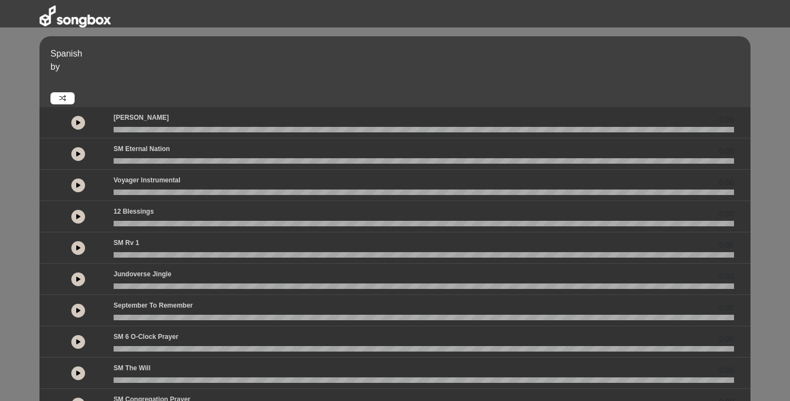
click at [80, 123] on button at bounding box center [78, 123] width 14 height 14
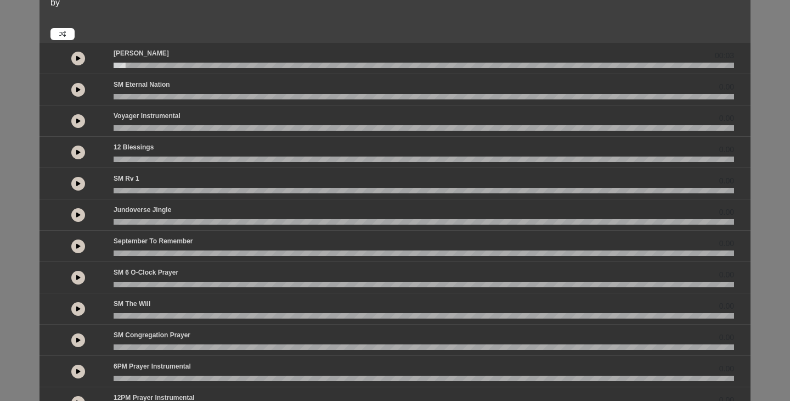
scroll to position [75, 0]
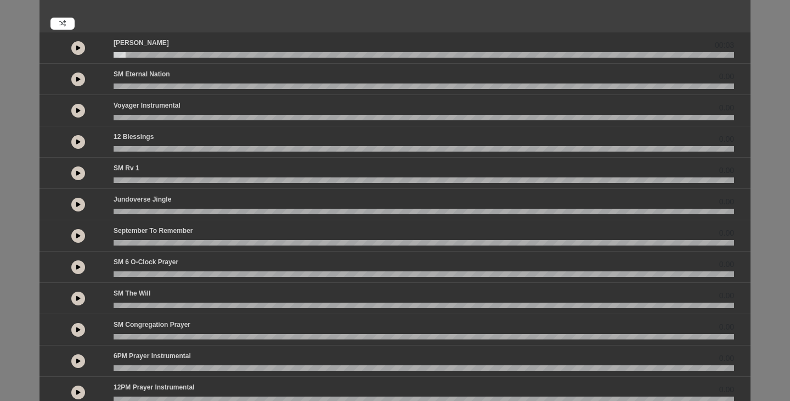
click at [79, 265] on icon at bounding box center [78, 266] width 4 height 5
click at [79, 266] on icon at bounding box center [78, 266] width 3 height 5
click at [78, 235] on icon at bounding box center [78, 235] width 4 height 5
click at [78, 235] on icon at bounding box center [78, 235] width 3 height 5
click at [77, 267] on icon at bounding box center [78, 266] width 4 height 5
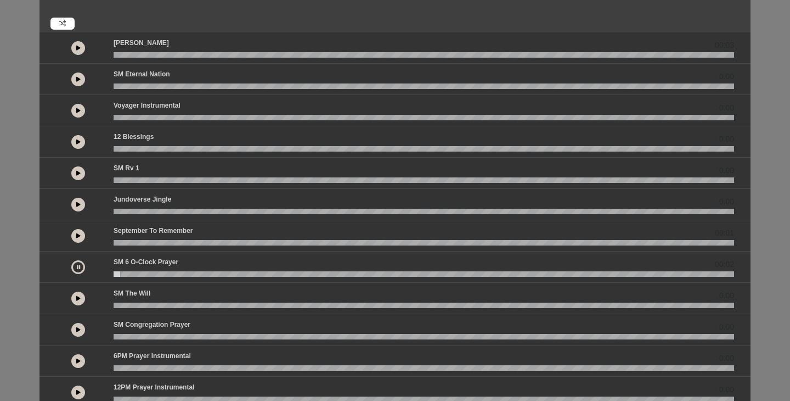
click at [77, 267] on icon at bounding box center [78, 266] width 3 height 5
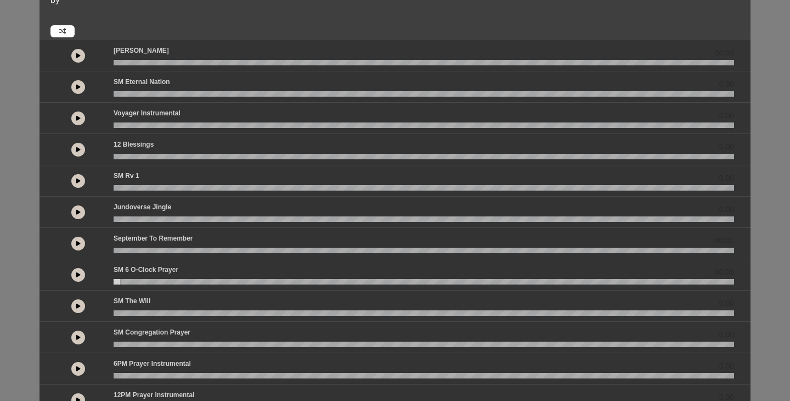
scroll to position [0, 0]
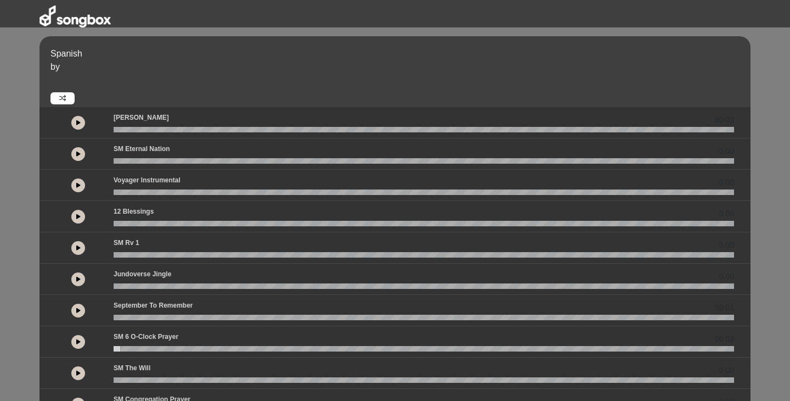
click at [77, 219] on button at bounding box center [78, 217] width 14 height 14
click at [78, 152] on icon at bounding box center [78, 153] width 4 height 5
click at [78, 279] on icon at bounding box center [78, 278] width 4 height 5
click at [77, 311] on icon at bounding box center [78, 309] width 4 height 5
click at [78, 215] on icon at bounding box center [78, 215] width 4 height 5
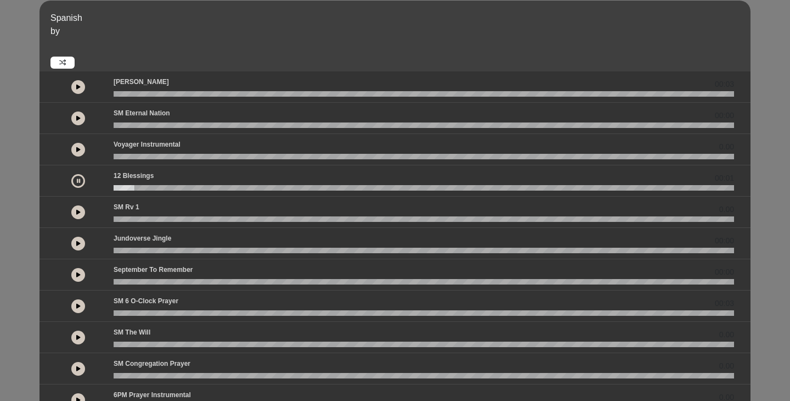
scroll to position [48, 0]
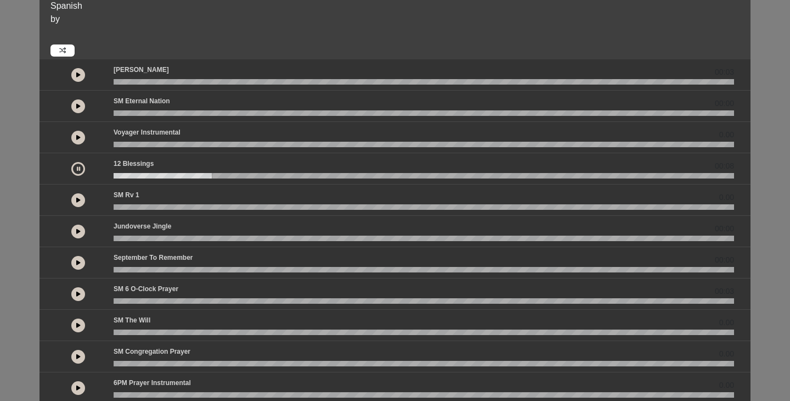
click at [78, 323] on icon at bounding box center [78, 324] width 4 height 5
click at [80, 356] on icon at bounding box center [78, 355] width 4 height 5
click at [81, 354] on button at bounding box center [78, 357] width 14 height 14
click at [77, 166] on icon at bounding box center [78, 168] width 4 height 5
click at [78, 261] on icon at bounding box center [78, 262] width 4 height 5
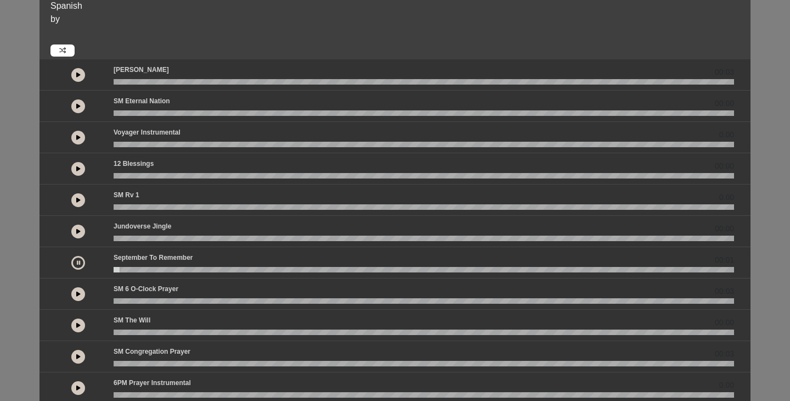
click at [78, 291] on icon at bounding box center [78, 293] width 4 height 5
click at [79, 293] on icon at bounding box center [78, 293] width 3 height 5
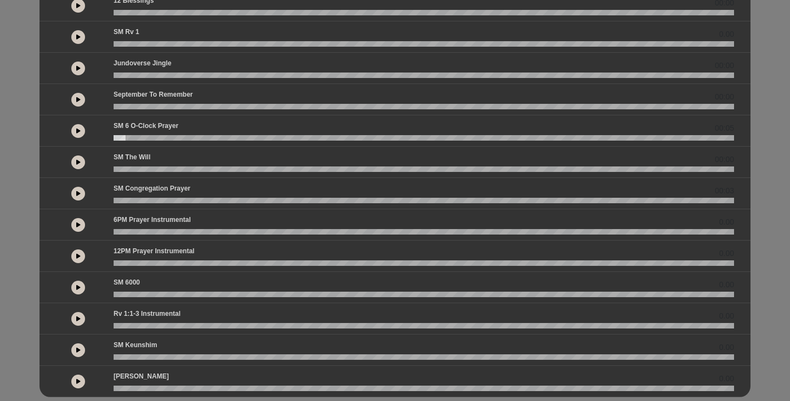
scroll to position [210, 0]
click at [78, 131] on icon at bounding box center [78, 130] width 4 height 5
click at [81, 130] on button at bounding box center [78, 132] width 14 height 14
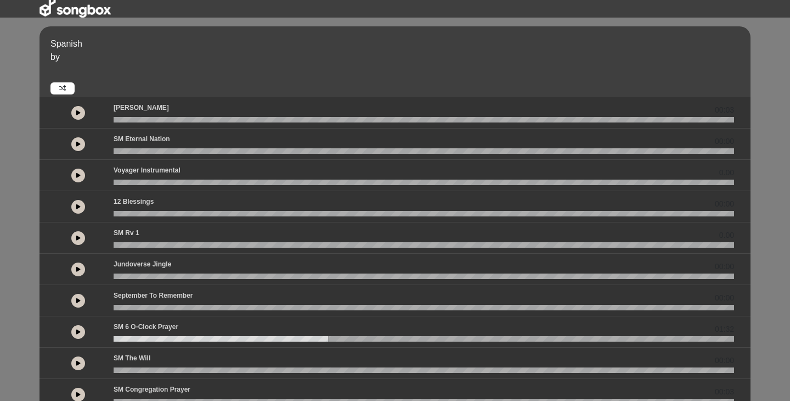
scroll to position [0, 0]
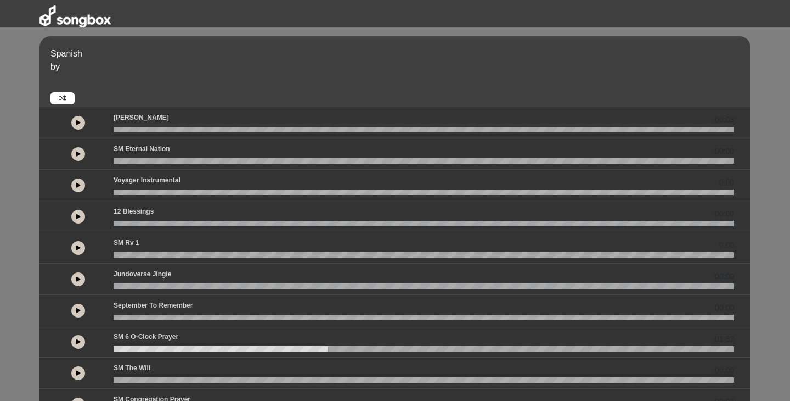
click at [76, 341] on icon at bounding box center [78, 341] width 4 height 5
click at [80, 342] on button at bounding box center [78, 342] width 14 height 14
click at [80, 340] on icon at bounding box center [78, 341] width 4 height 5
click at [77, 342] on icon at bounding box center [78, 341] width 3 height 5
click at [81, 340] on button at bounding box center [78, 342] width 14 height 14
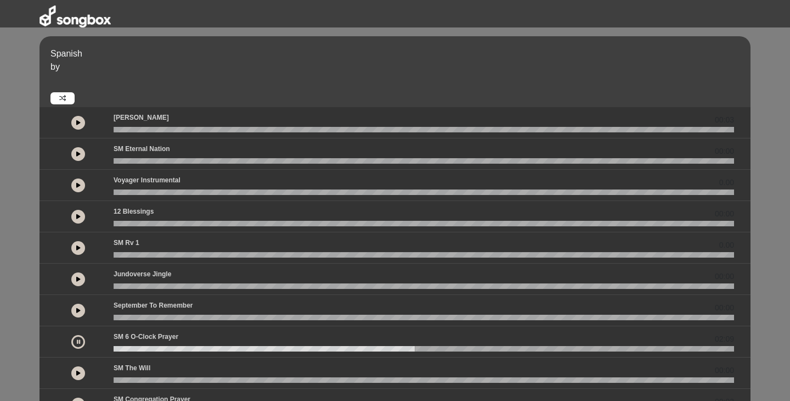
click at [76, 337] on button at bounding box center [78, 342] width 14 height 14
drag, startPoint x: 415, startPoint y: 350, endPoint x: 138, endPoint y: 351, distance: 277.7
click at [138, 351] on wave at bounding box center [424, 348] width 621 height 5
drag, startPoint x: 138, startPoint y: 350, endPoint x: 122, endPoint y: 351, distance: 15.4
click at [122, 351] on wave at bounding box center [424, 348] width 621 height 5
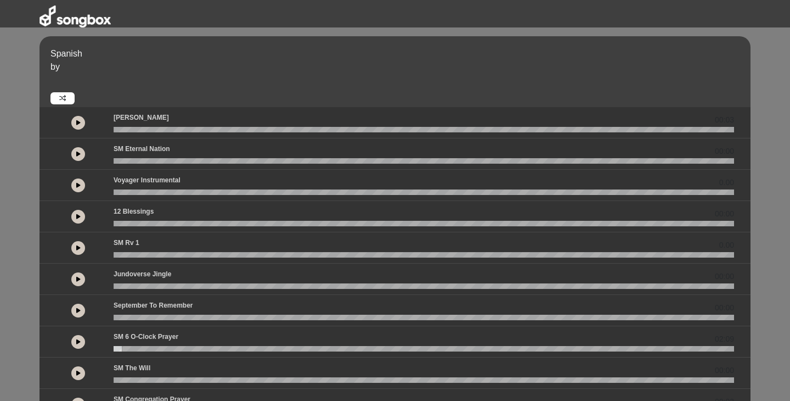
click at [80, 339] on icon at bounding box center [78, 341] width 4 height 5
click at [81, 341] on button at bounding box center [78, 342] width 14 height 14
